Goal: Information Seeking & Learning: Learn about a topic

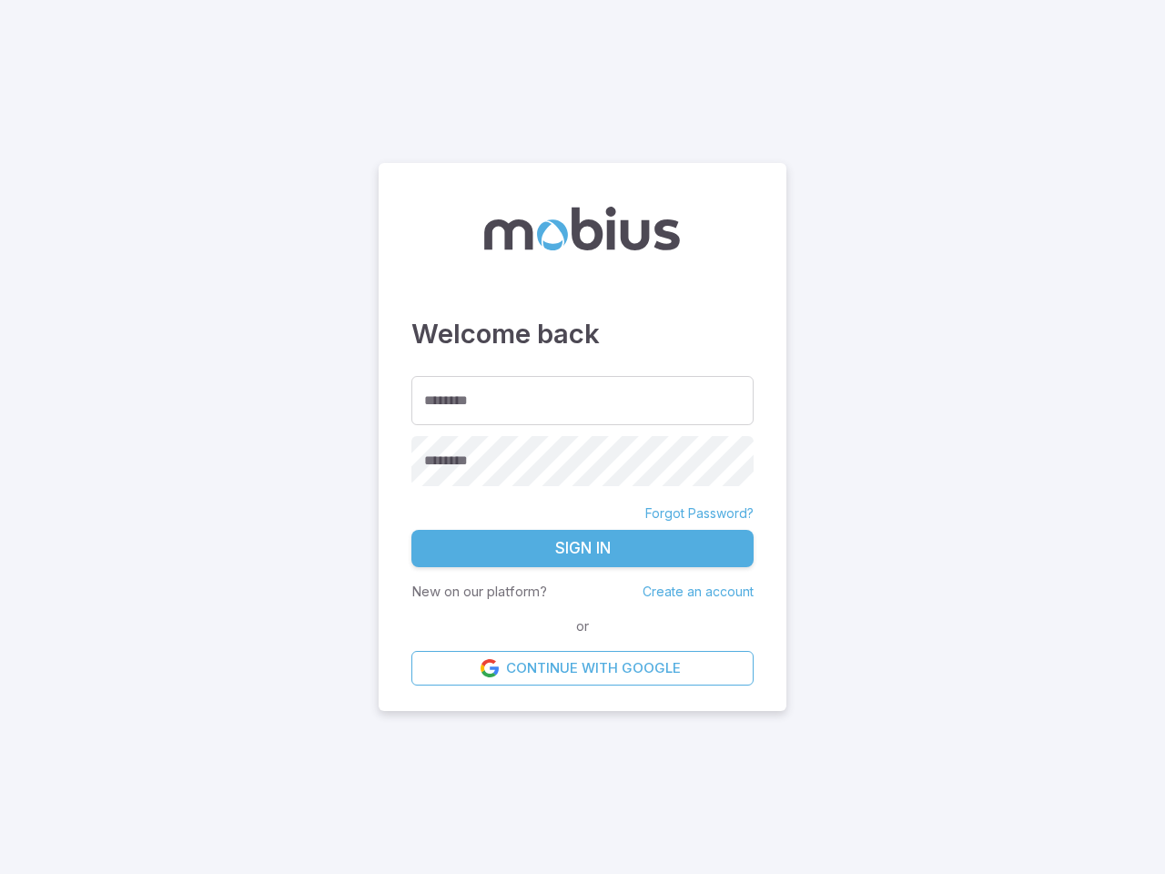
click at [583, 400] on input "********" at bounding box center [583, 401] width 342 height 50
